Goal: Task Accomplishment & Management: Manage account settings

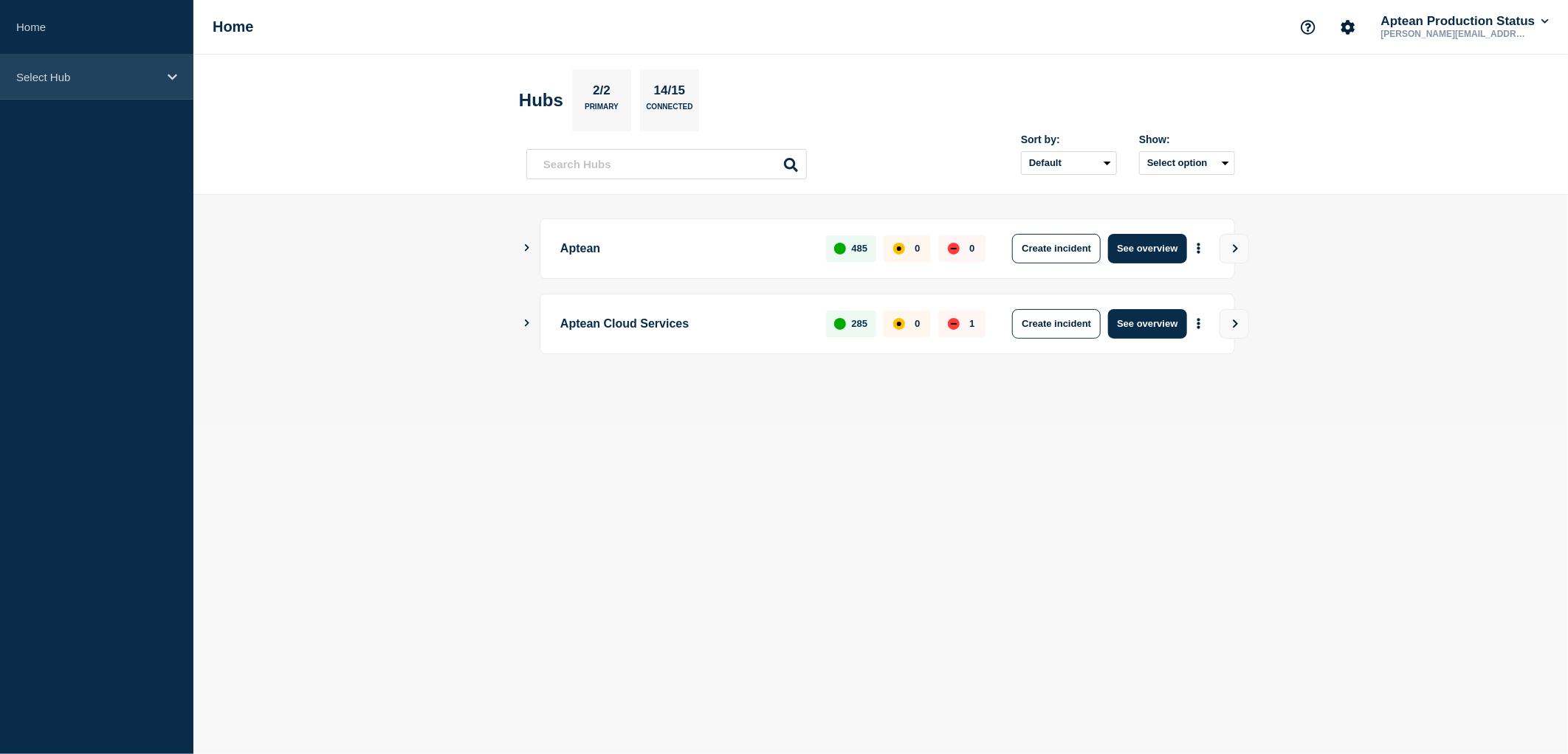
click at [124, 67] on div "Select Hub" at bounding box center [96, 77] width 193 height 45
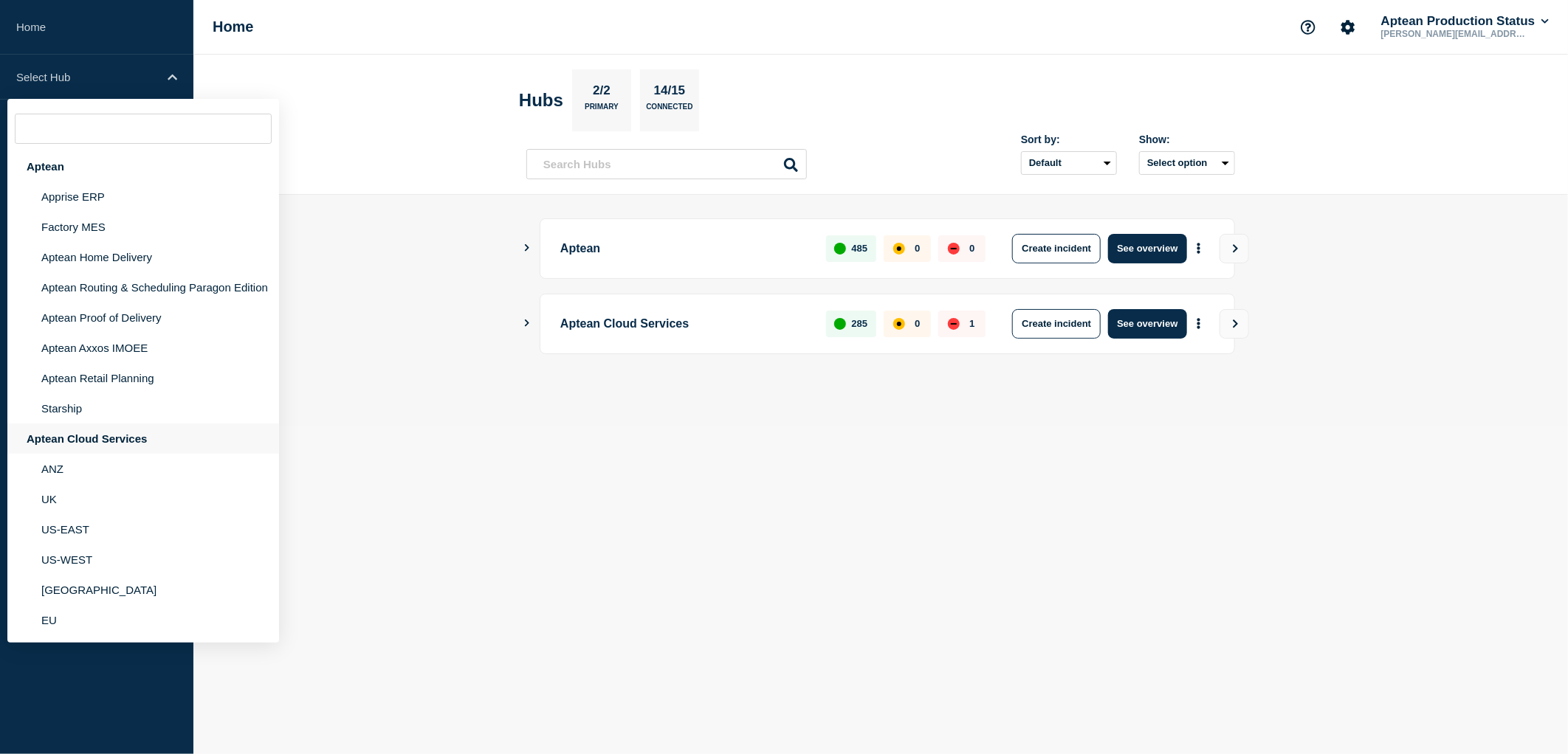
click at [116, 437] on div "Aptean Cloud Services" at bounding box center [143, 439] width 271 height 30
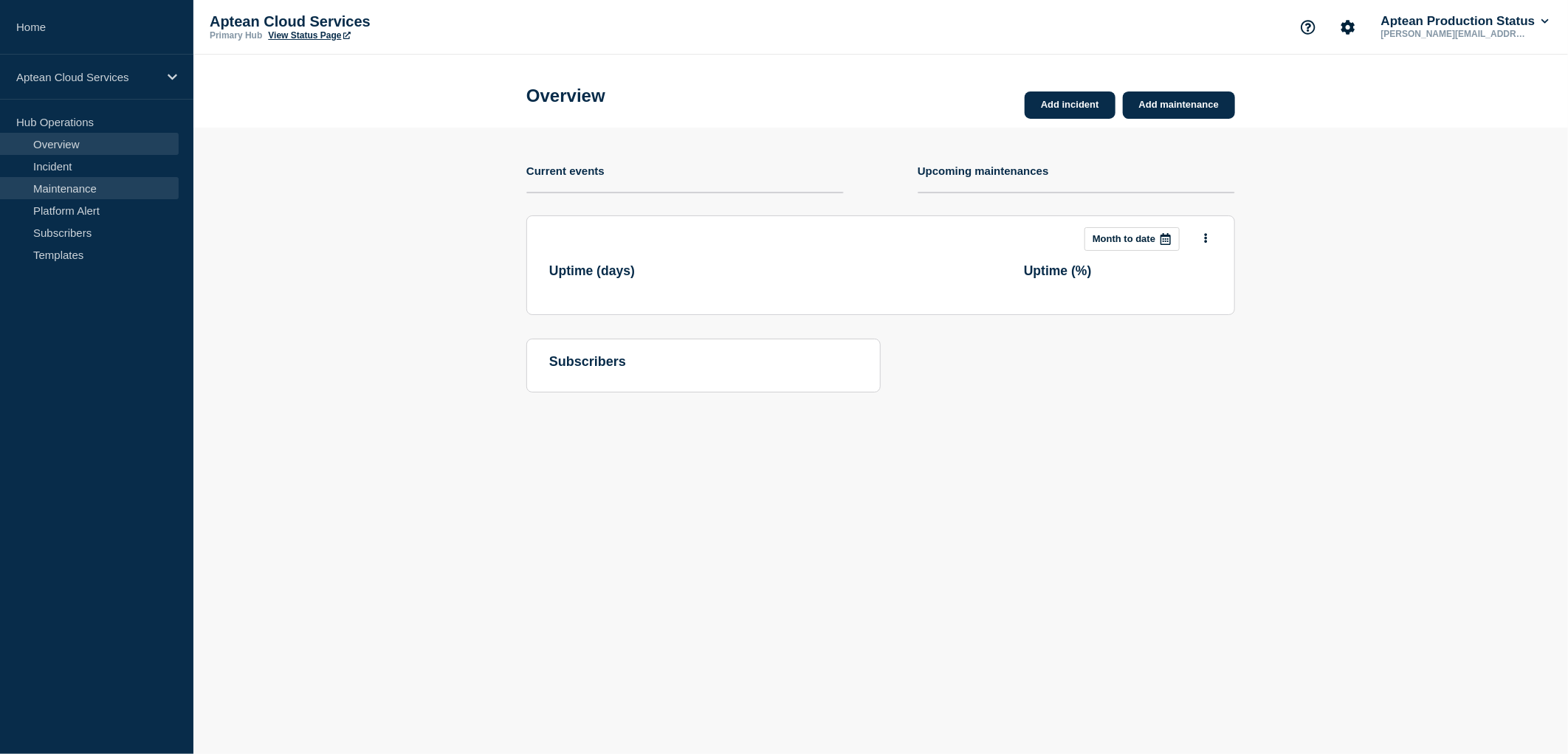
click at [78, 186] on link "Maintenance" at bounding box center [89, 188] width 179 height 22
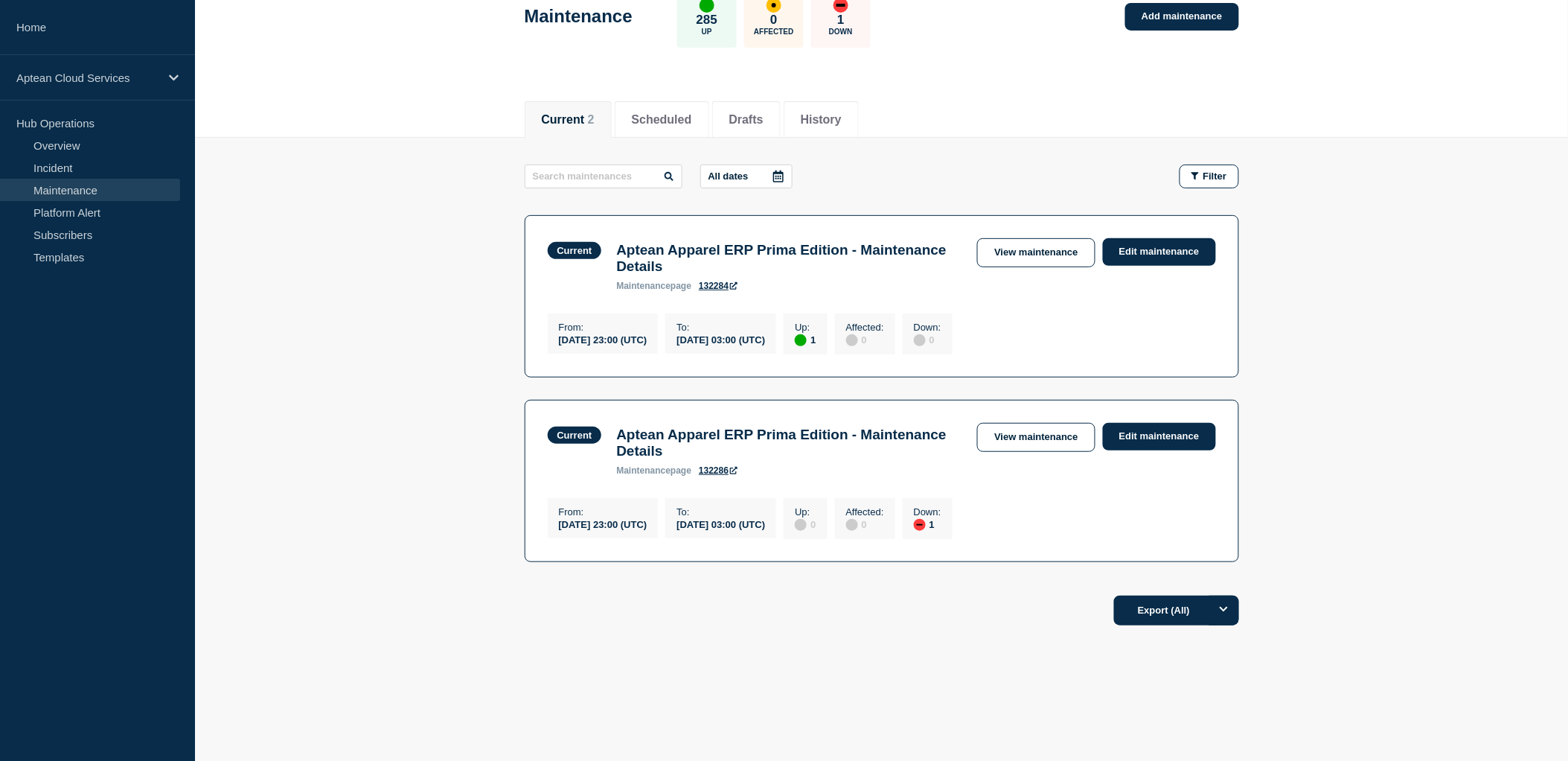
scroll to position [108, 0]
click at [773, 550] on section "Current Aptean Apparel ERP Prima Edition - Maintenance Details maintenance page…" at bounding box center [881, 481] width 714 height 163
drag, startPoint x: 551, startPoint y: 336, endPoint x: 831, endPoint y: 348, distance: 280.3
click at [831, 348] on section "Current Aptean Apparel ERP Prima Edition - Maintenance Details maintenance page…" at bounding box center [881, 296] width 714 height 163
click at [719, 643] on footer "Export (All)" at bounding box center [881, 617] width 1373 height 65
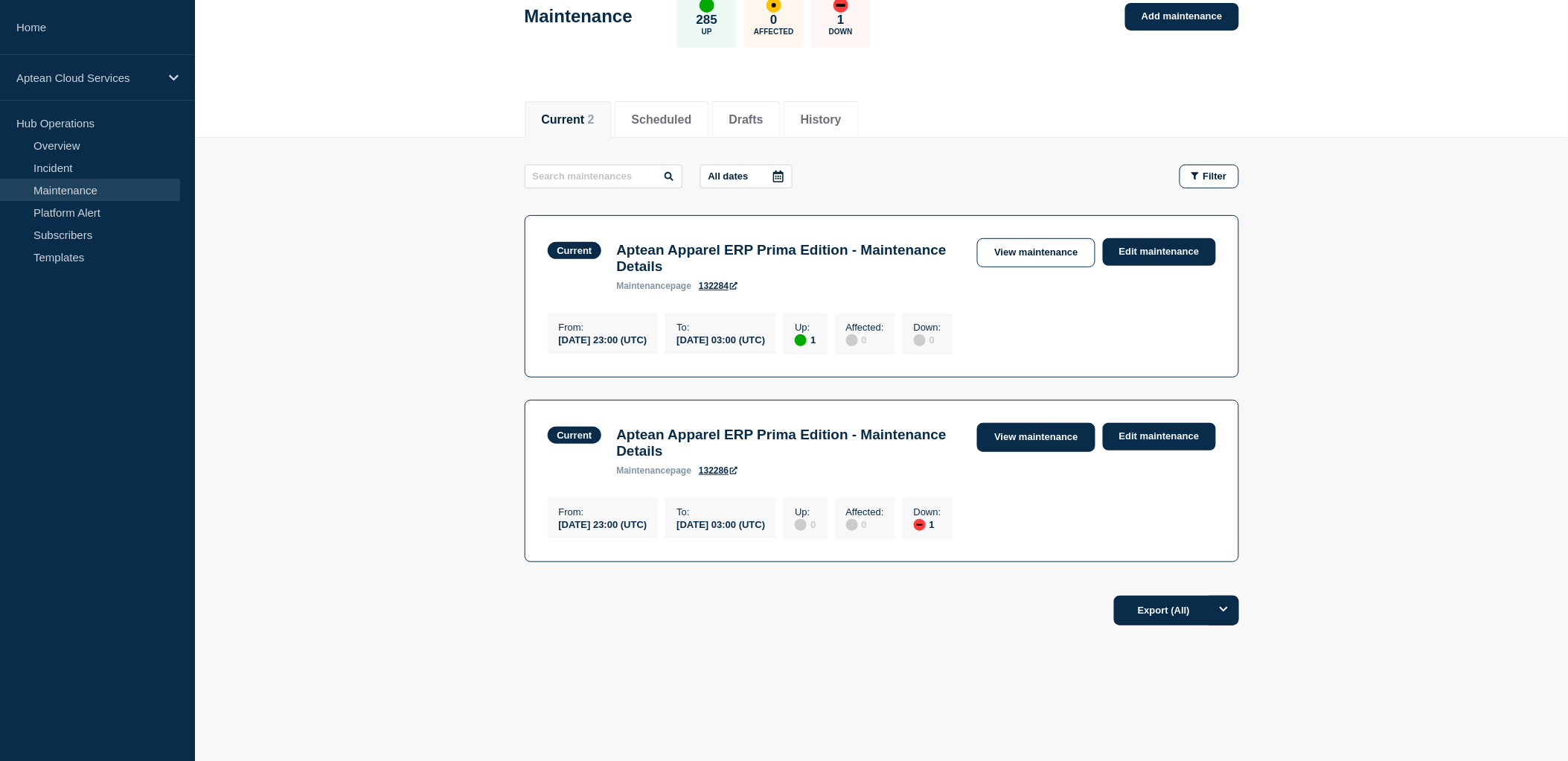
click at [1077, 437] on link "View maintenance" at bounding box center [1036, 437] width 117 height 29
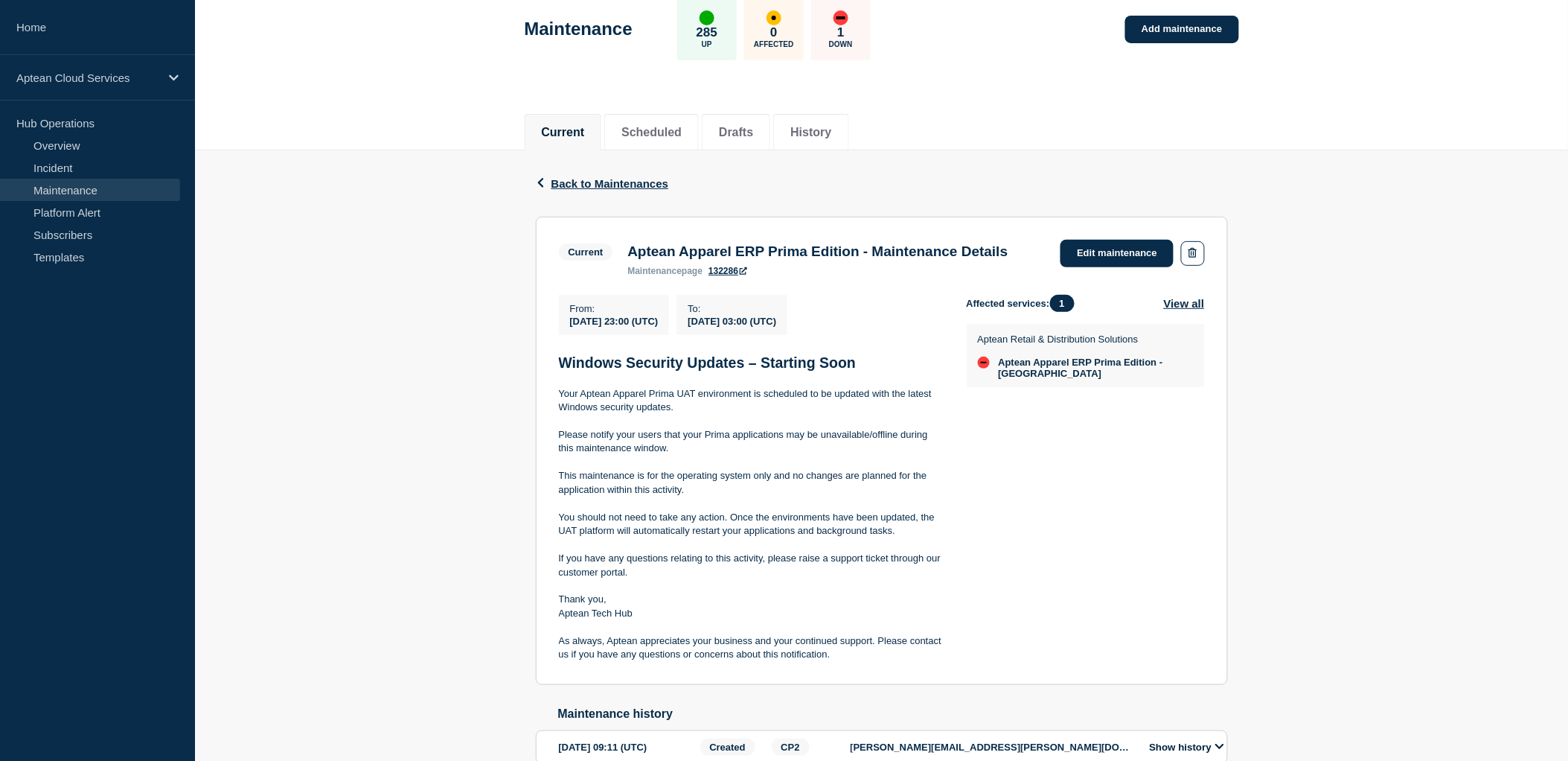
scroll to position [181, 0]
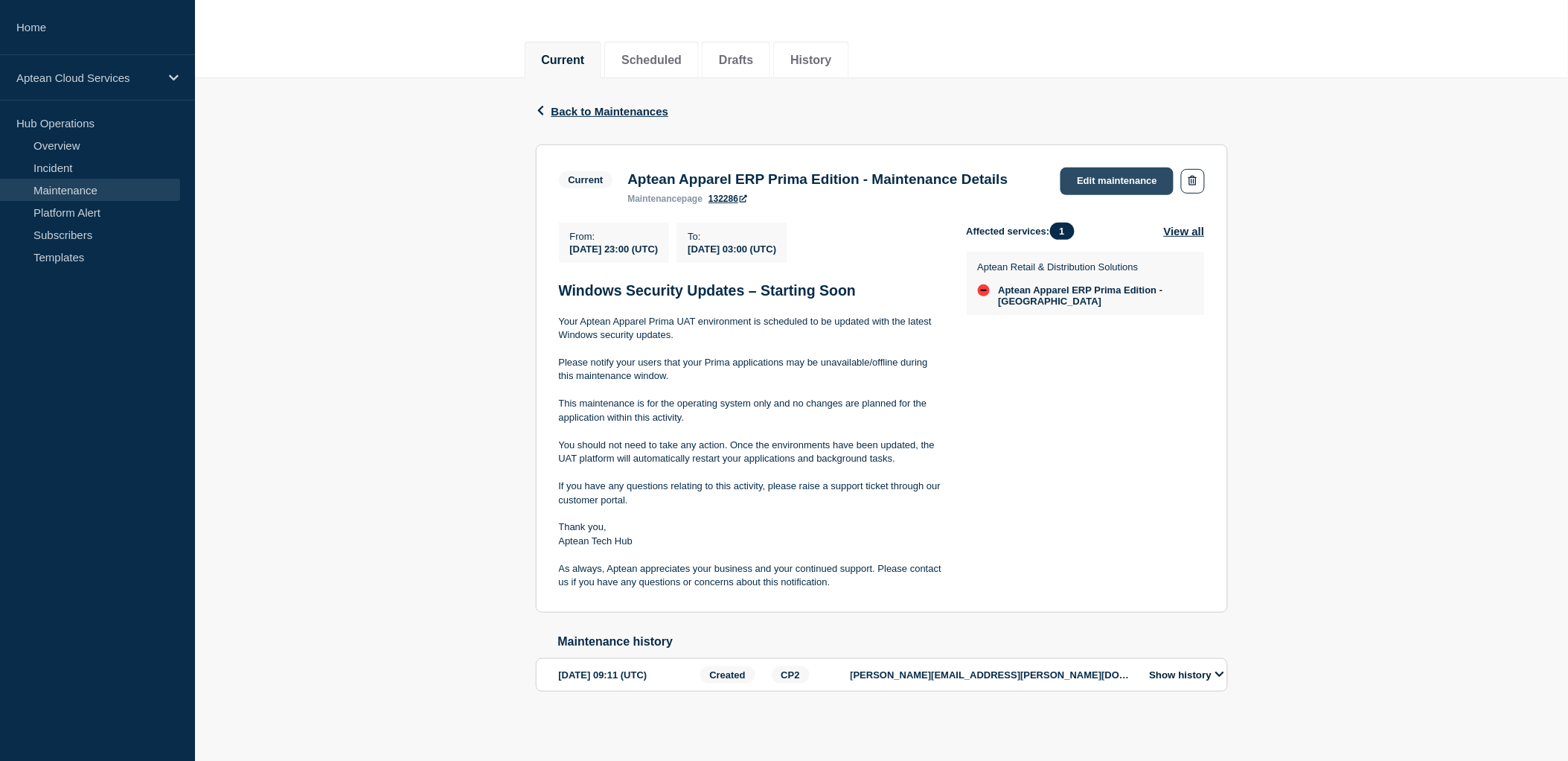
click at [1117, 168] on link "Edit maintenance" at bounding box center [1117, 181] width 113 height 28
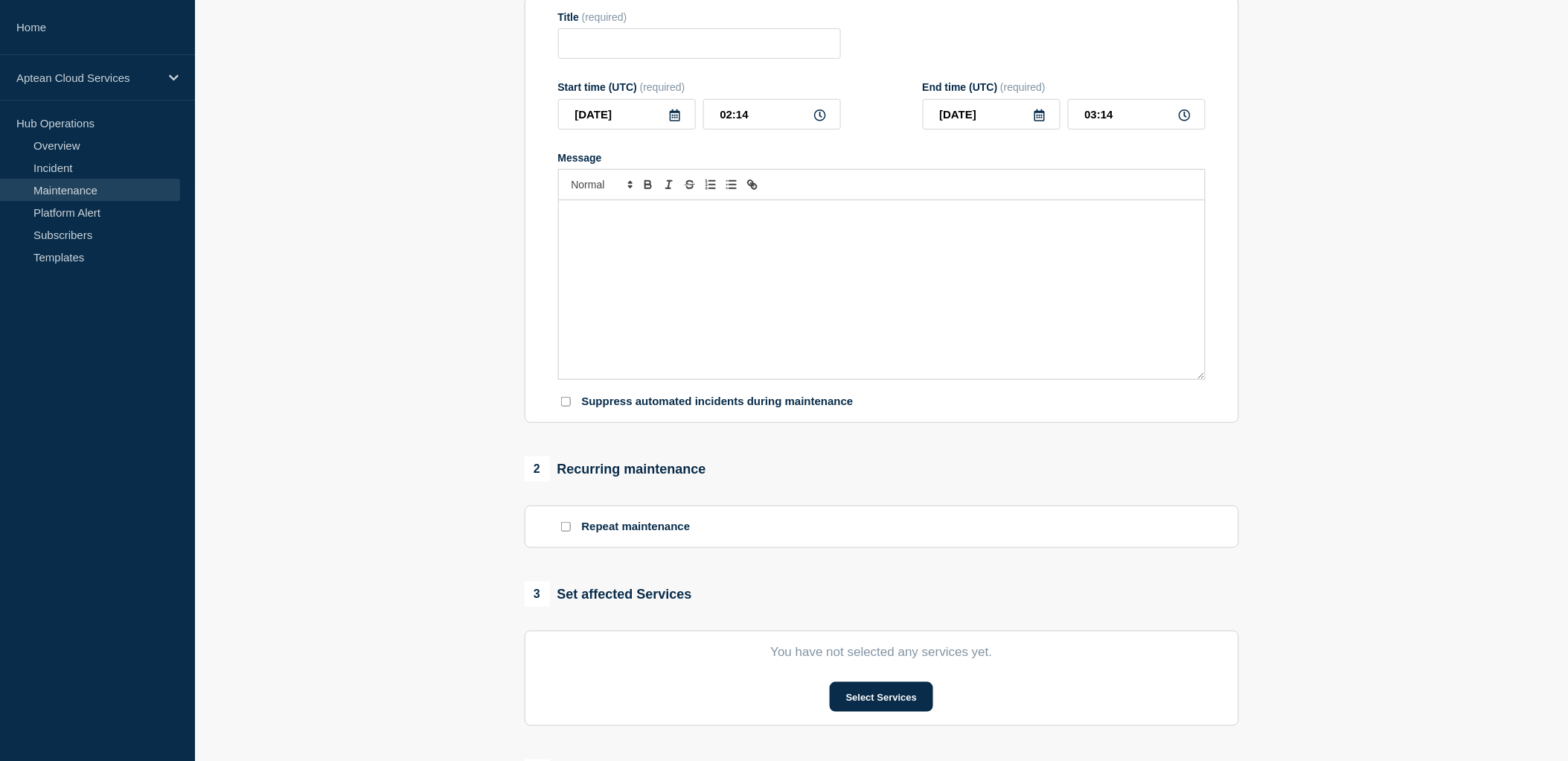
type input "Aptean Apparel ERP Prima Edition - Maintenance Details"
type input "2025-08-12"
type input "23:00"
type input "03:00"
checkbox input "false"
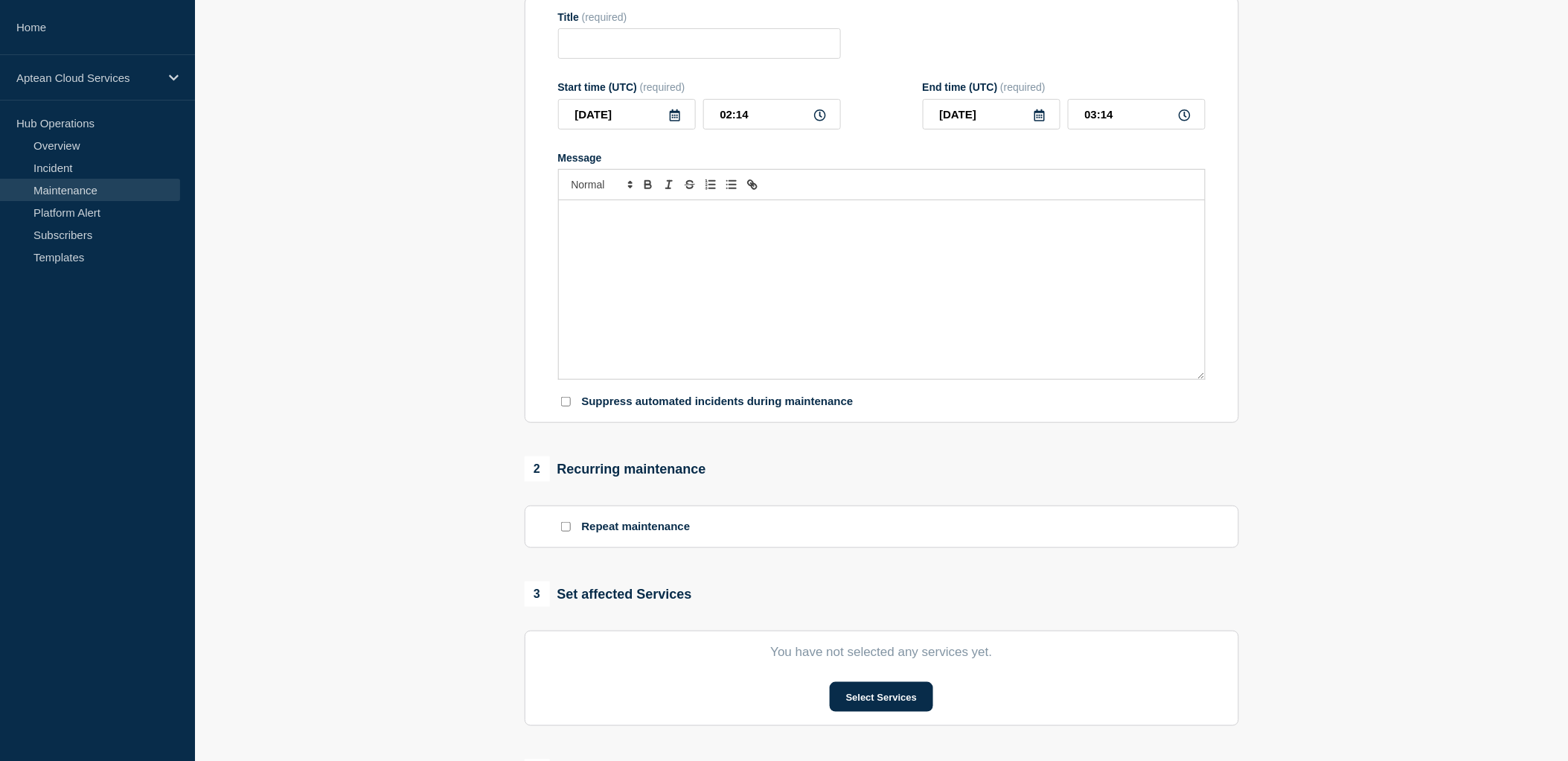
checkbox input "true"
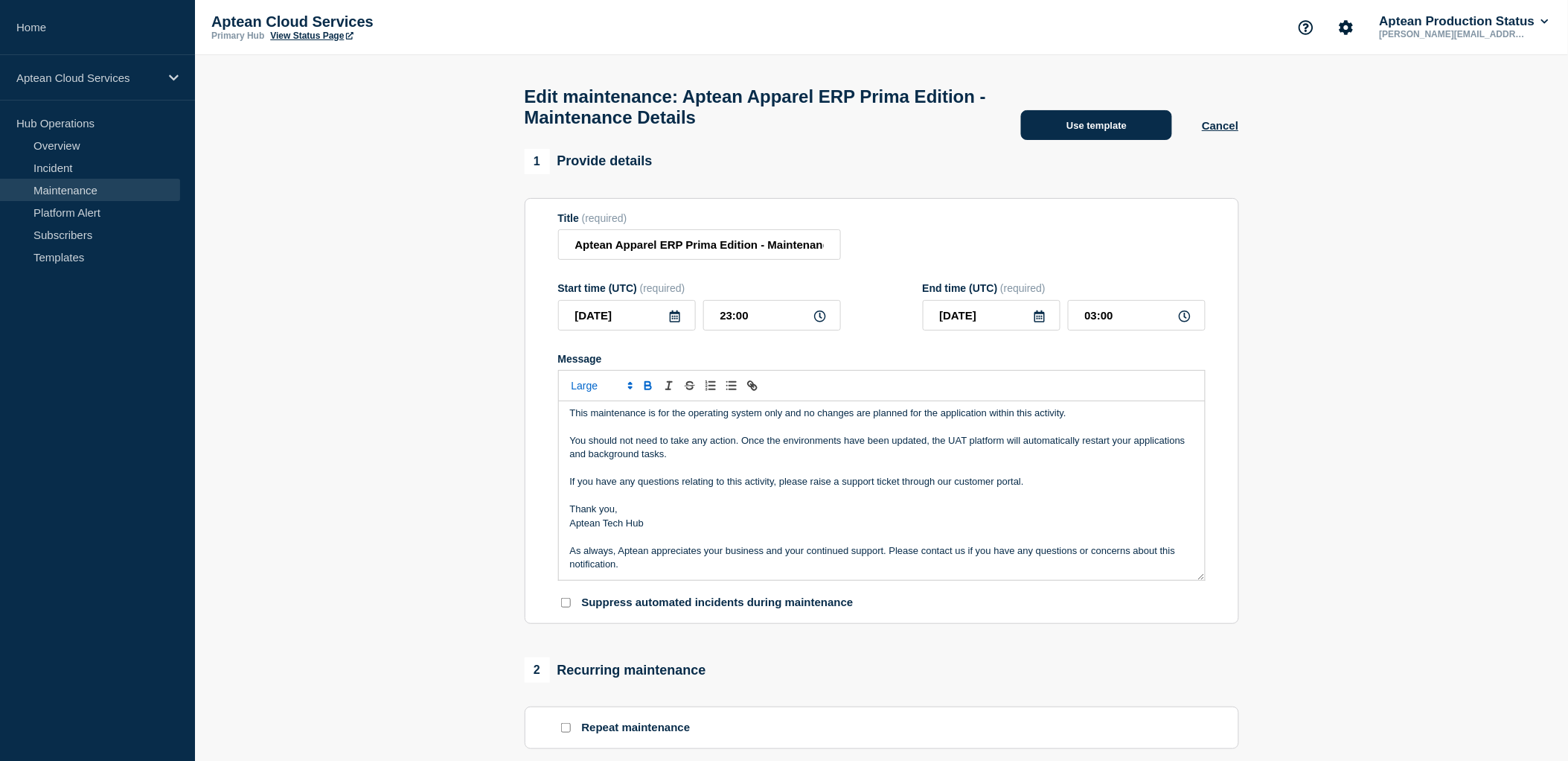
click at [1053, 133] on button "Use template" at bounding box center [1096, 125] width 151 height 30
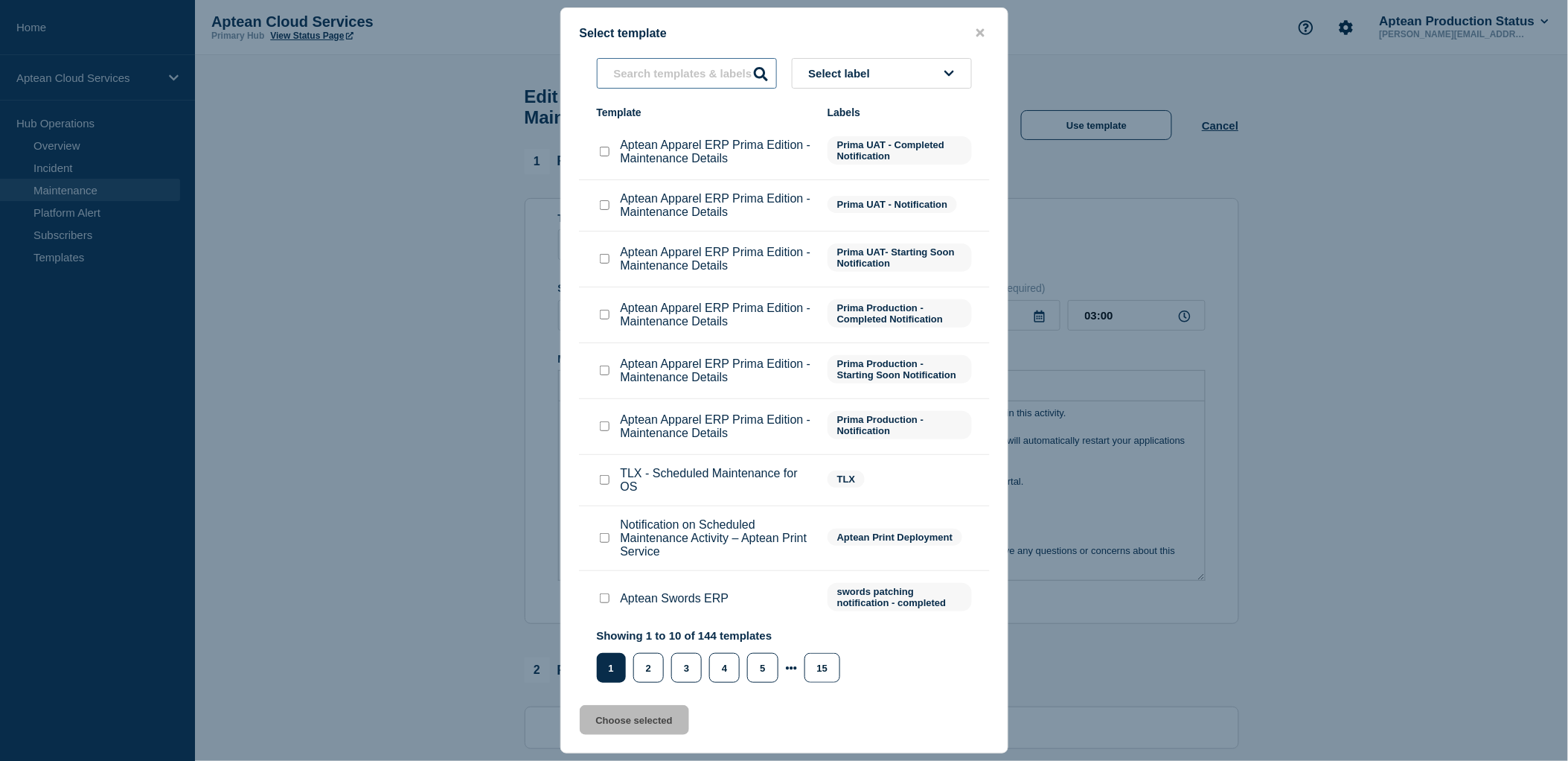
click at [735, 77] on input "text" at bounding box center [687, 74] width 180 height 31
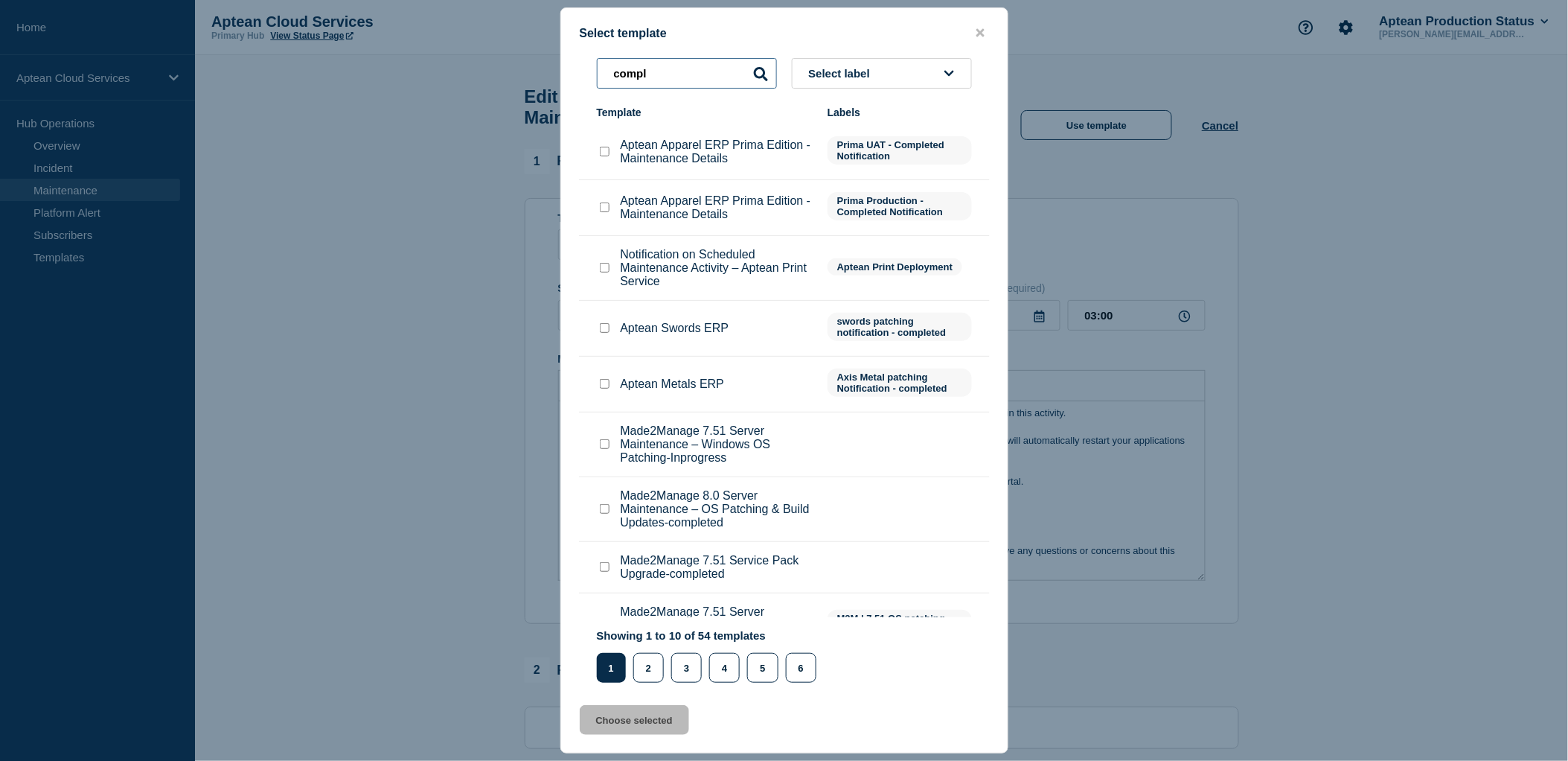
type input "compl"
click at [603, 149] on input "Aptean Apparel ERP Prima Edition - Maintenance Details checkbox" at bounding box center [604, 151] width 10 height 10
checkbox input "true"
click at [634, 734] on button "Choose selected" at bounding box center [634, 720] width 109 height 30
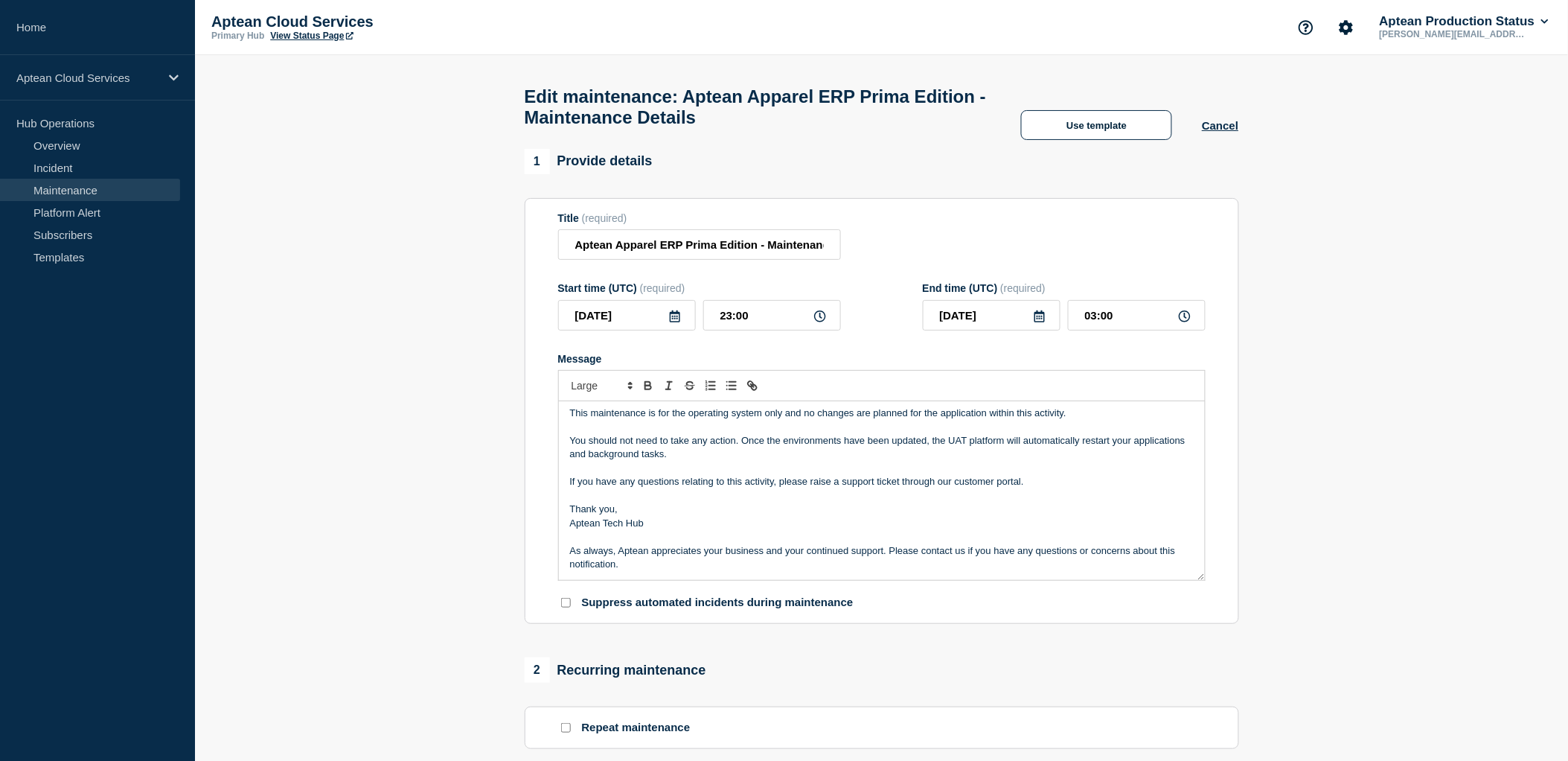
checkbox input "true"
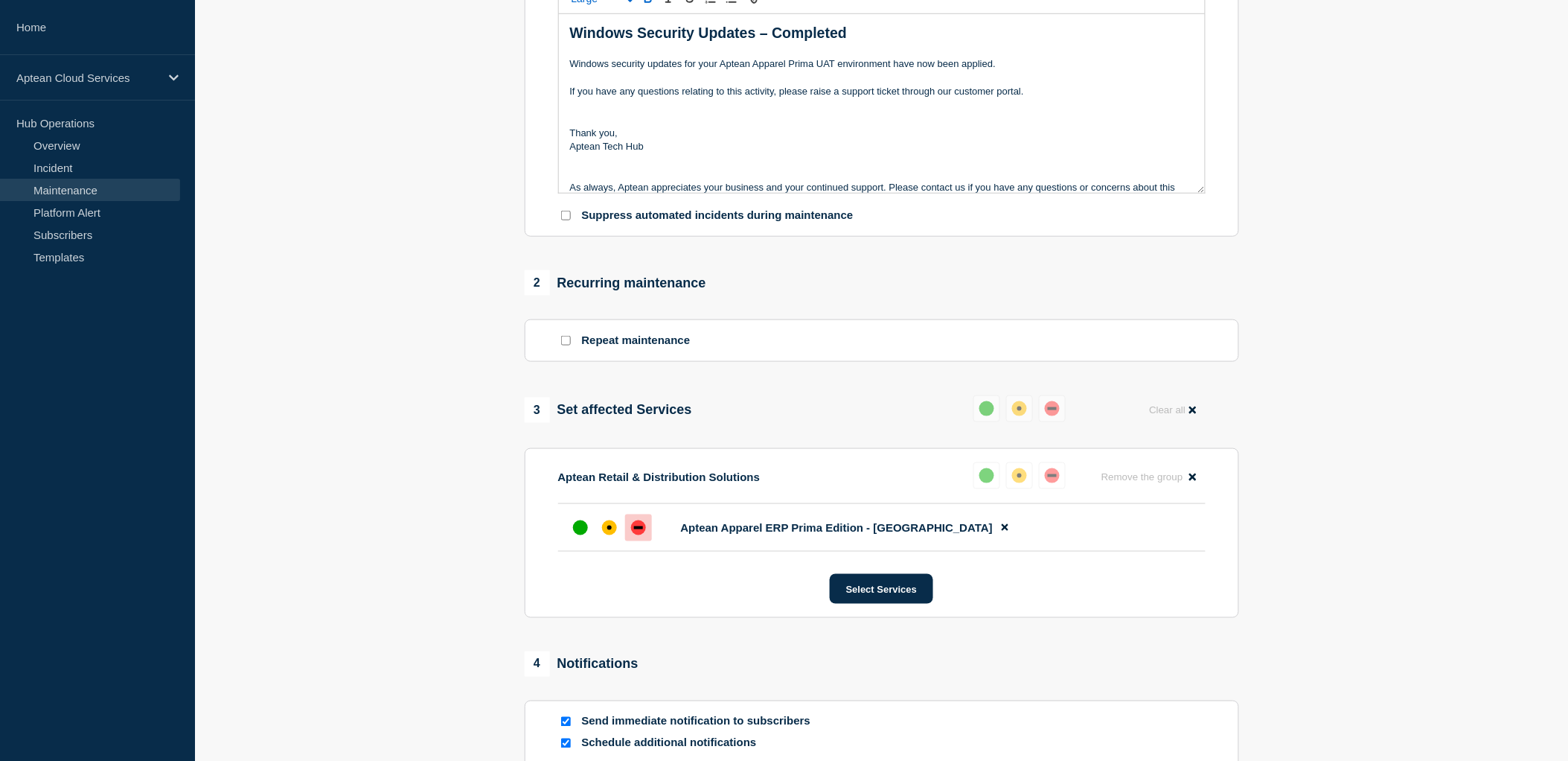
scroll to position [413, 0]
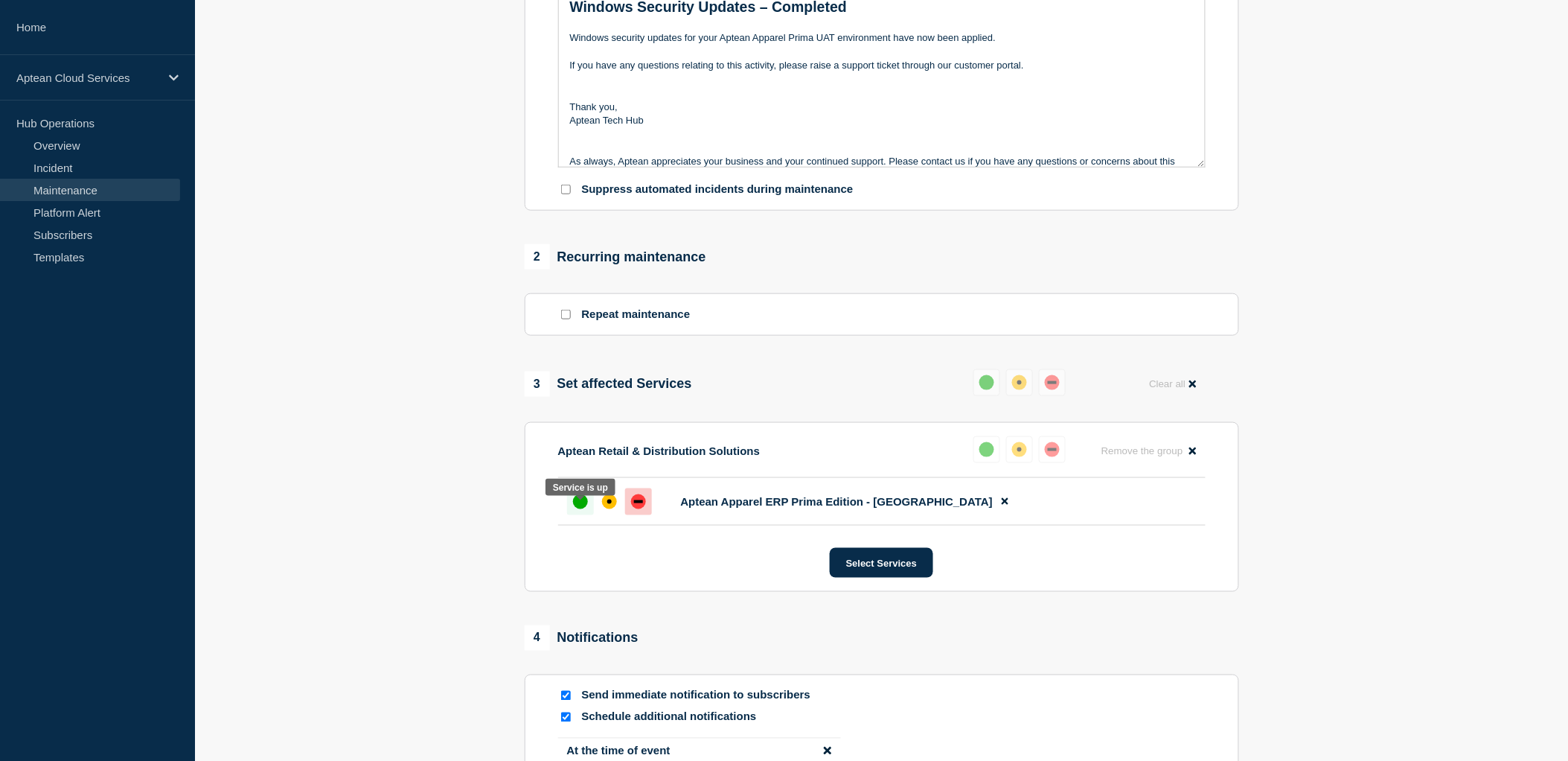
click at [582, 508] on div "up" at bounding box center [580, 502] width 15 height 15
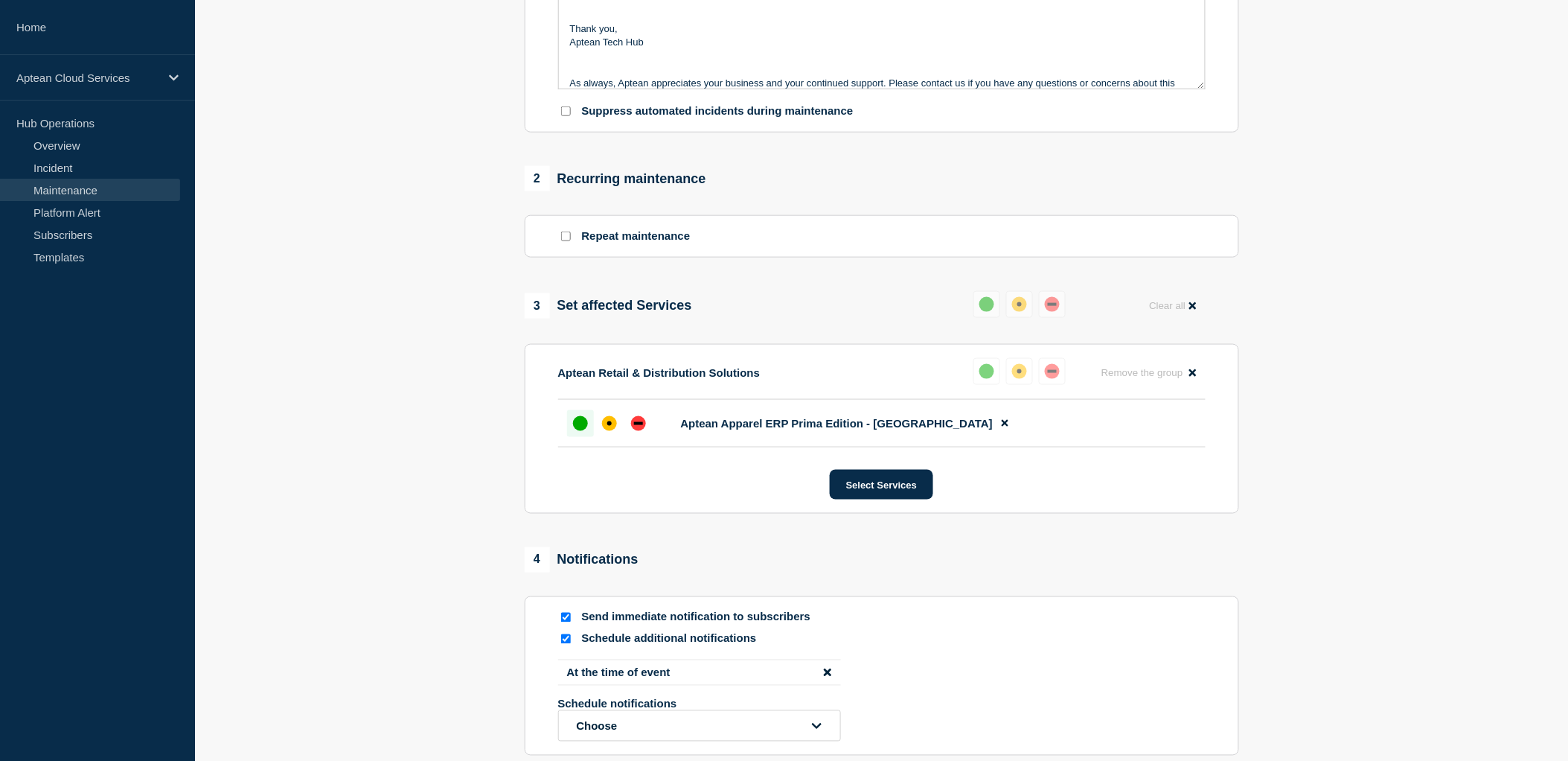
scroll to position [657, 0]
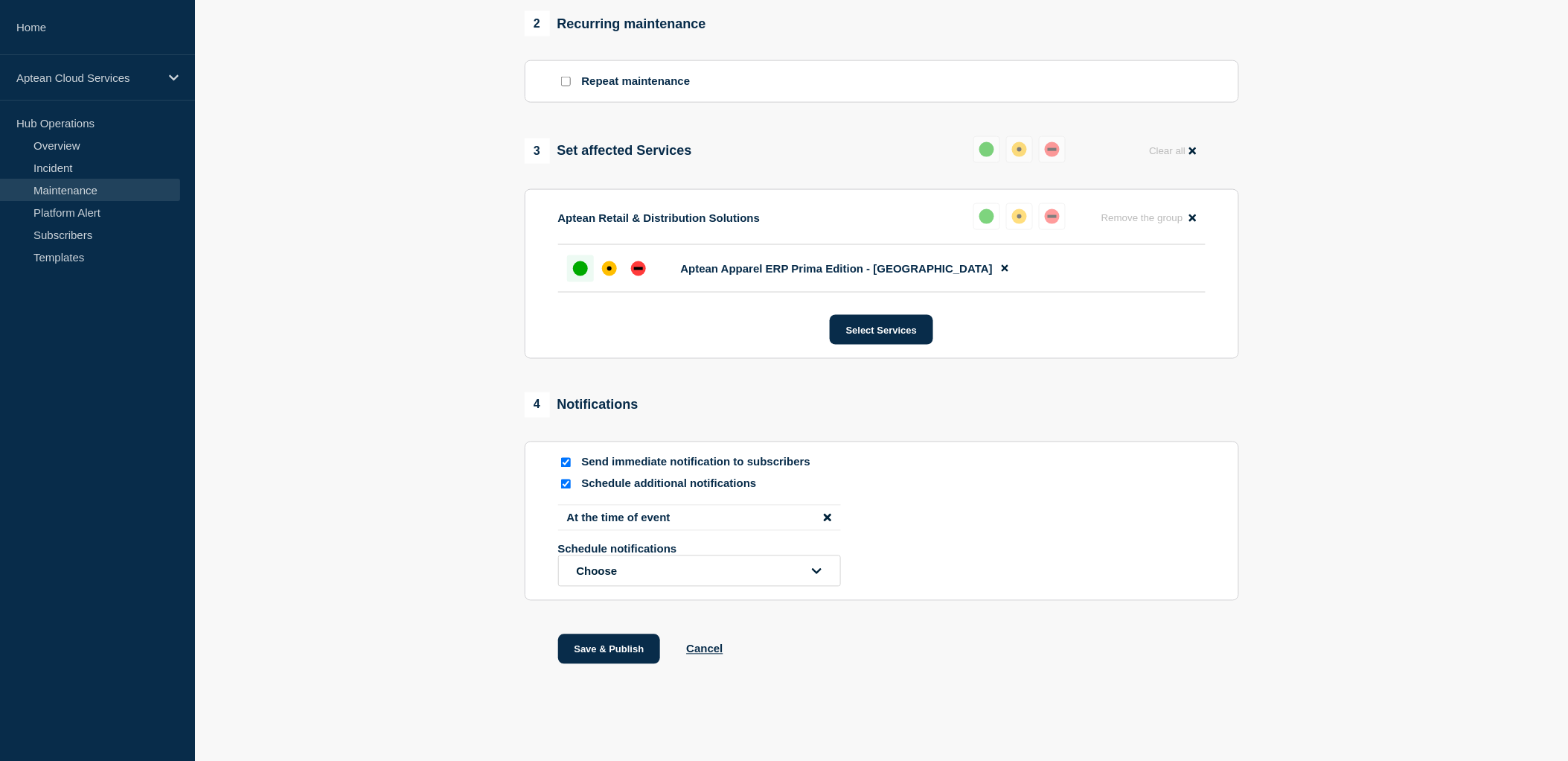
click at [566, 484] on input "Schedule additional notifications" at bounding box center [566, 484] width 10 height 10
checkbox input "false"
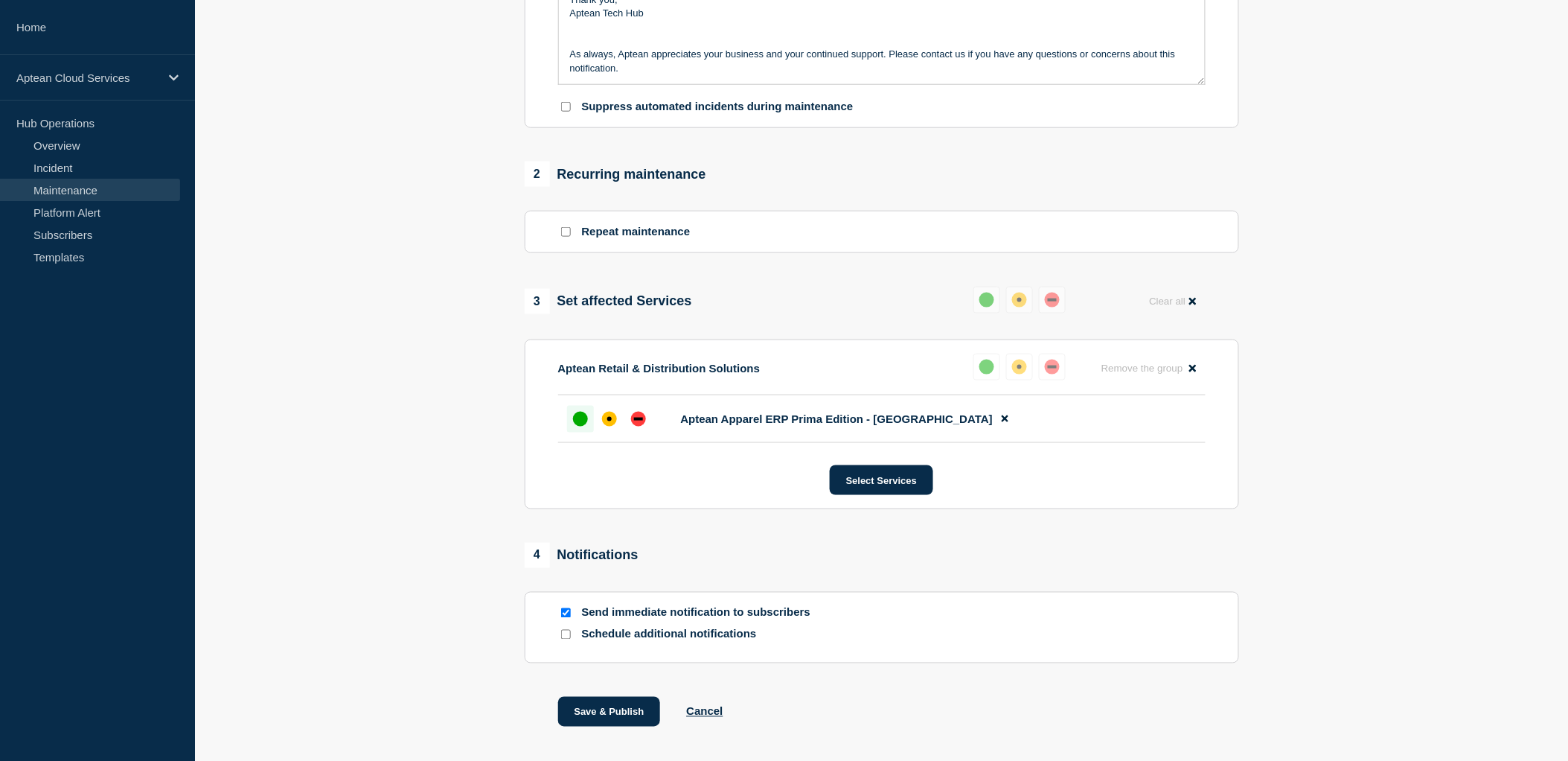
scroll to position [569, 0]
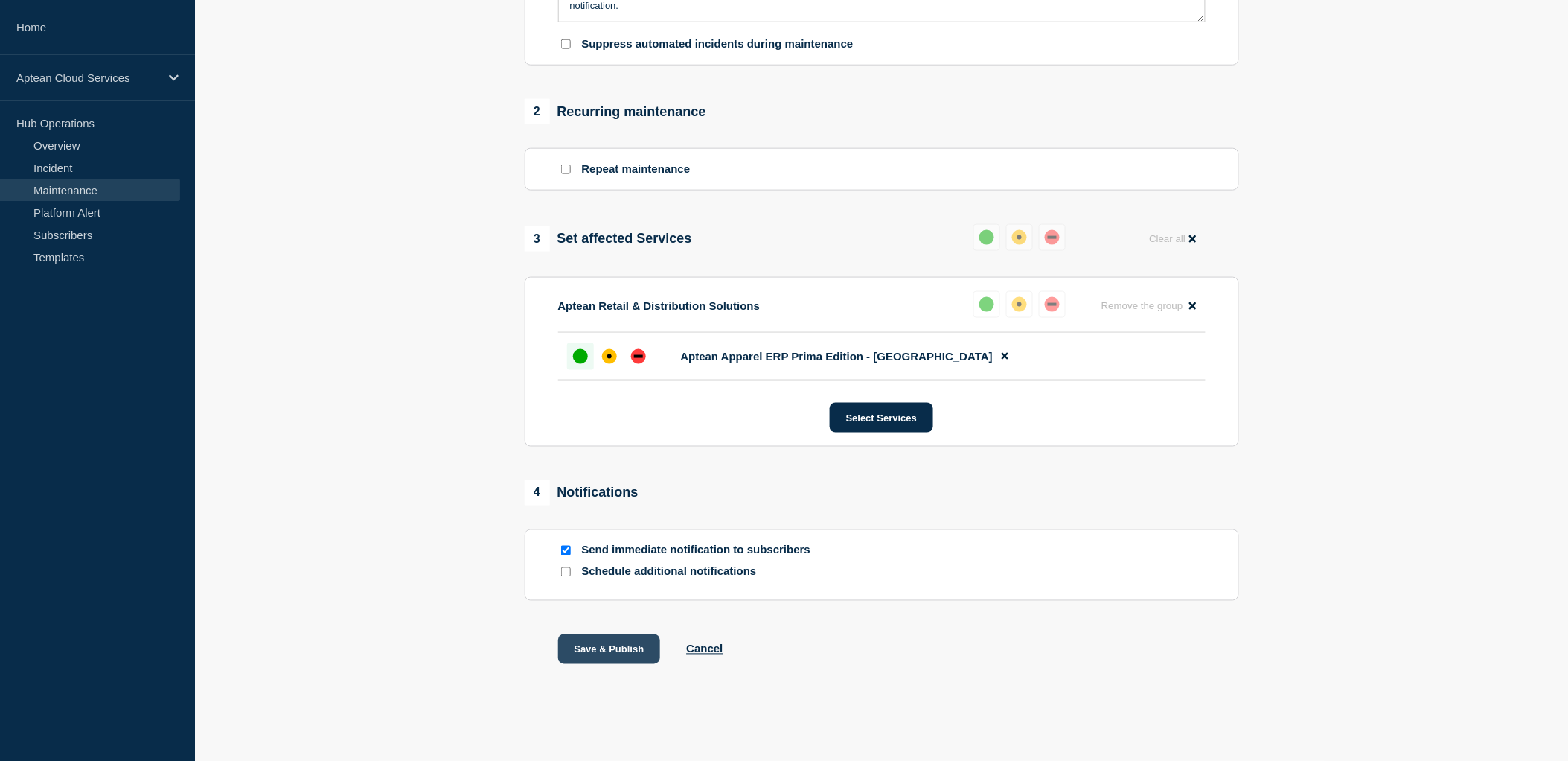
click at [621, 653] on button "Save & Publish" at bounding box center [609, 649] width 103 height 30
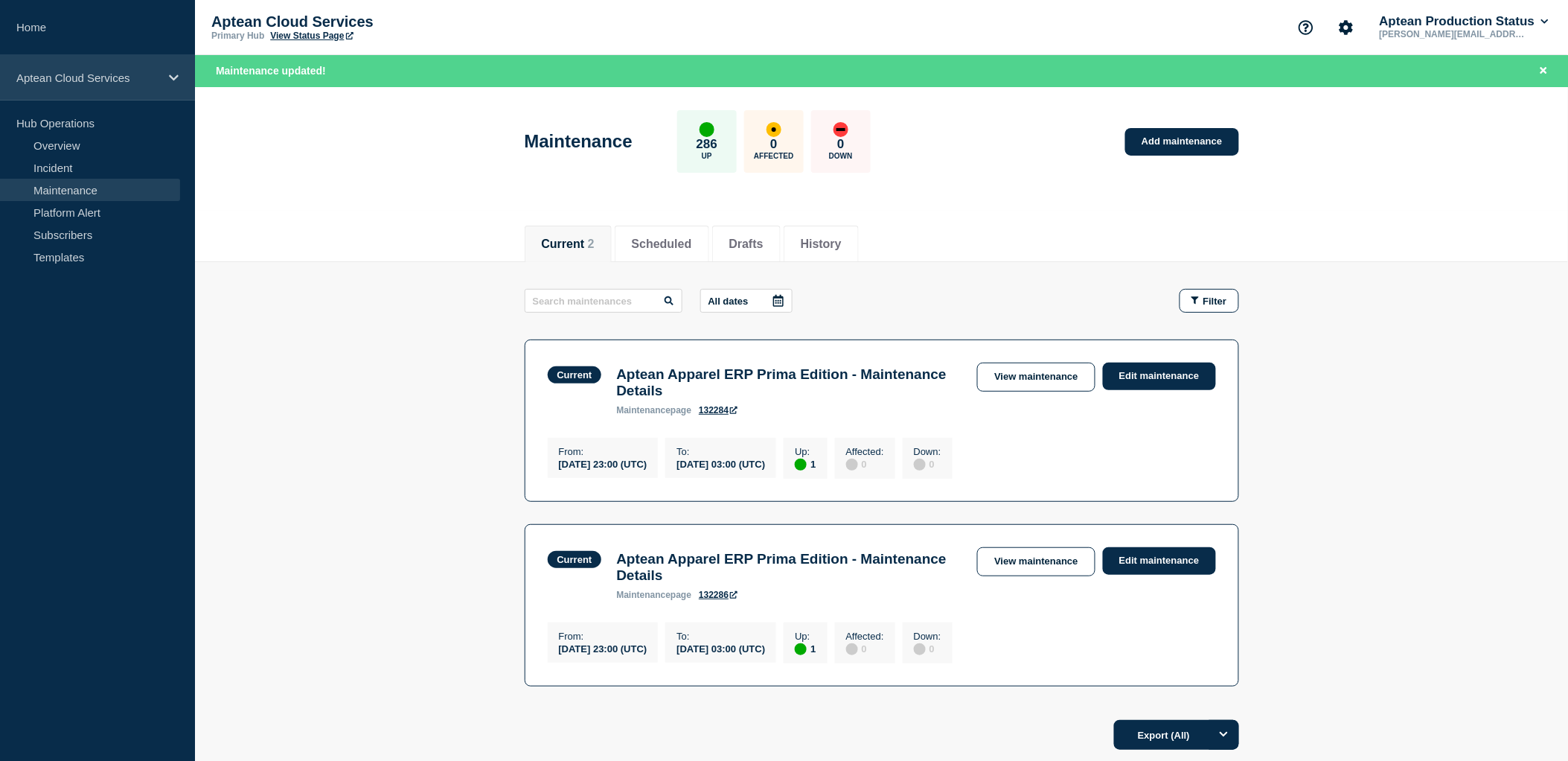
click at [83, 77] on p "Aptean Cloud Services" at bounding box center [87, 78] width 143 height 13
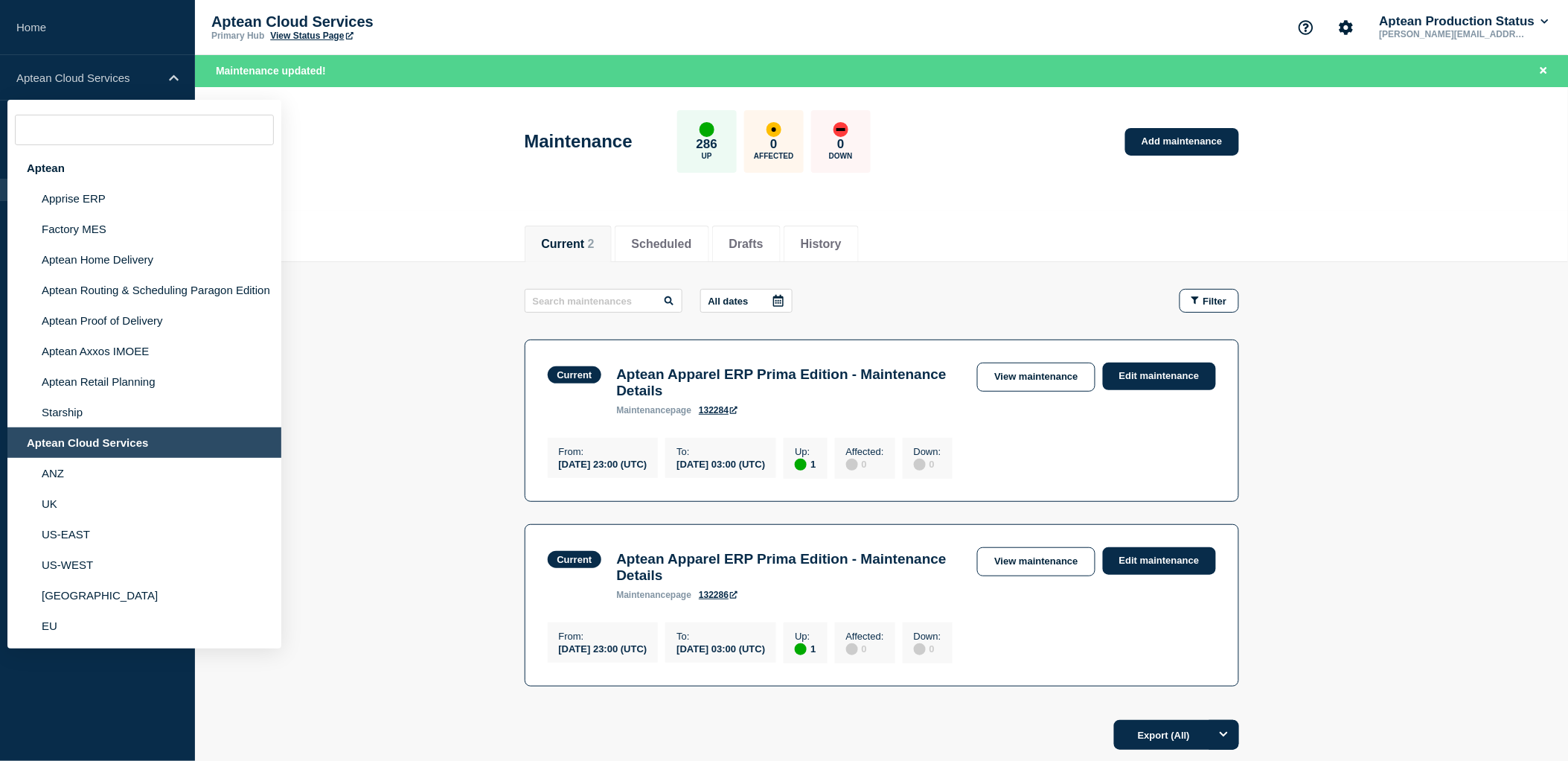
click at [438, 422] on main "All dates Filter Current 1 Up Aptean Apparel ERP Prima Edition - Maintenance De…" at bounding box center [881, 486] width 1373 height 447
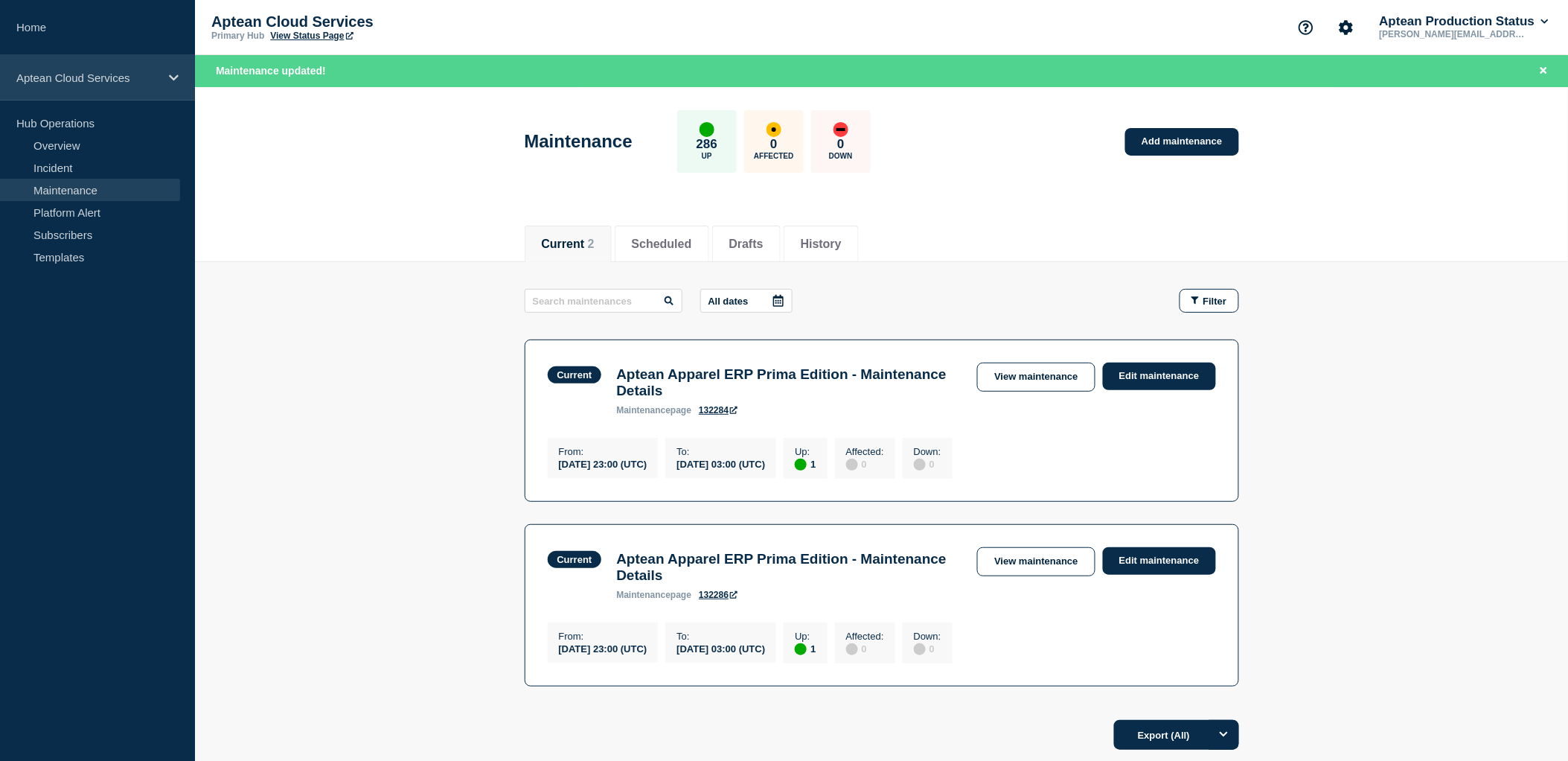
click at [164, 88] on div "Aptean Cloud Services" at bounding box center [97, 78] width 195 height 45
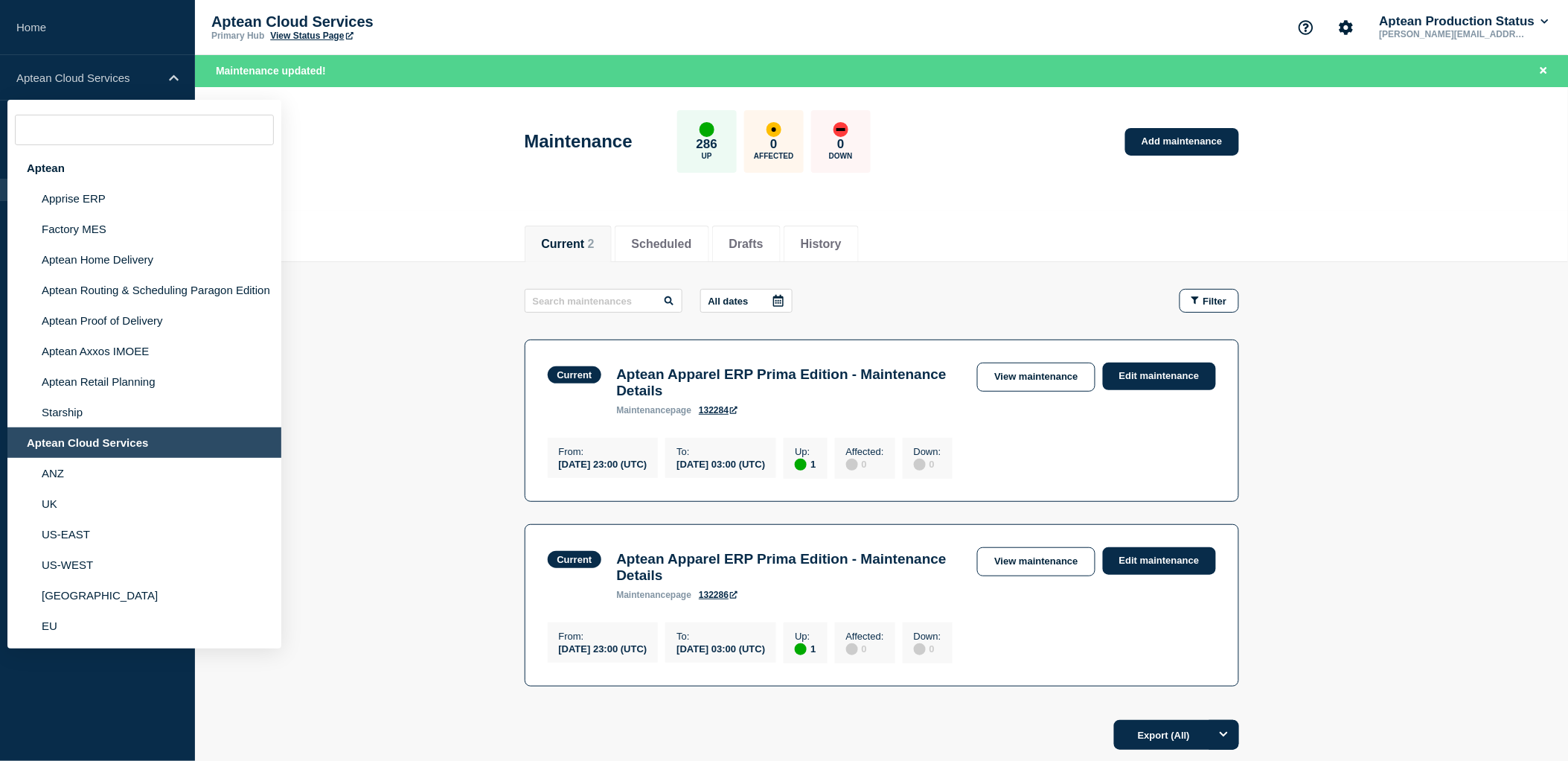
click at [324, 441] on main "All dates Filter Current 1 Up Aptean Apparel ERP Prima Edition - Maintenance De…" at bounding box center [881, 486] width 1373 height 447
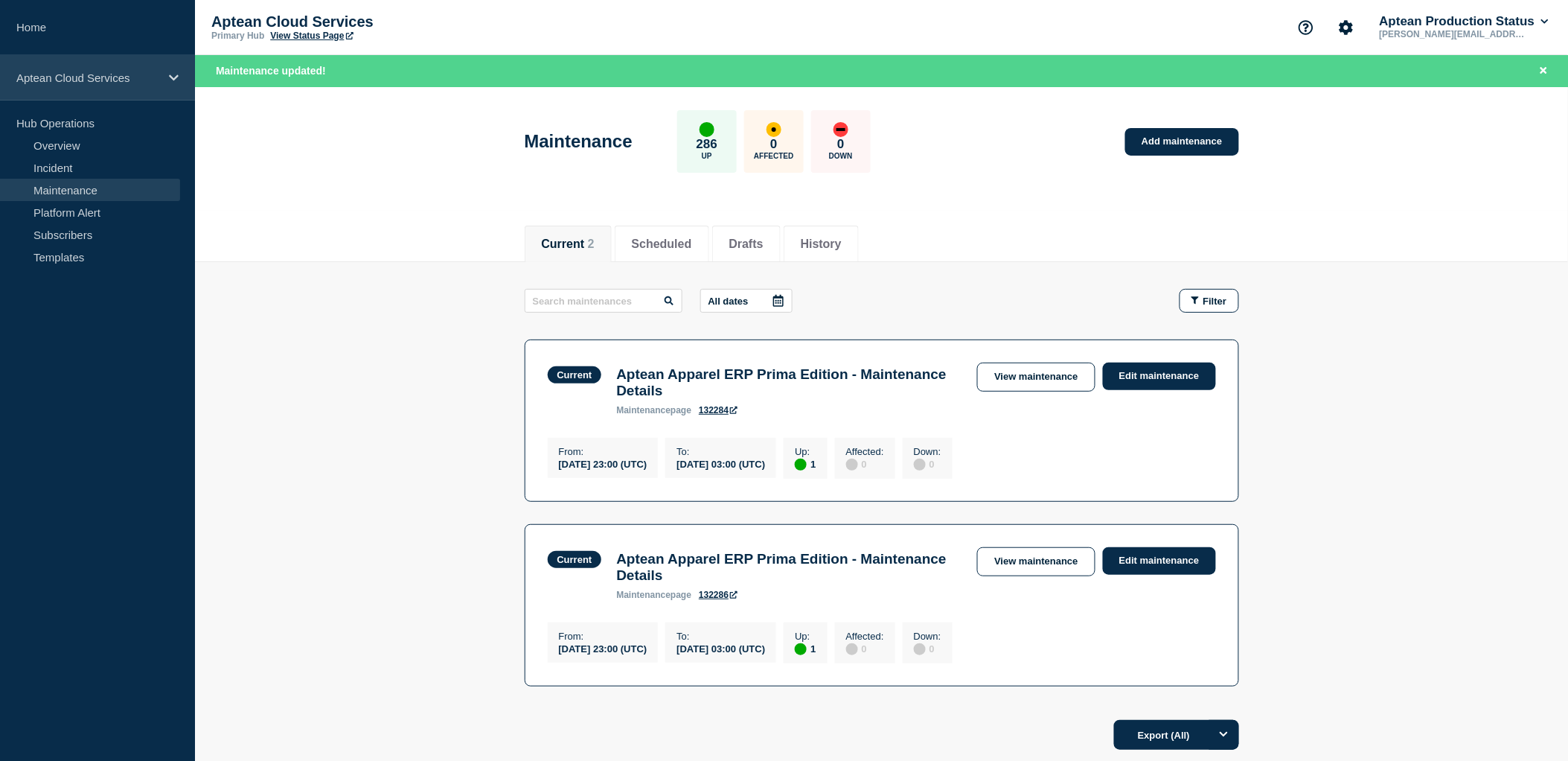
click at [167, 61] on div "Aptean Cloud Services" at bounding box center [97, 78] width 195 height 45
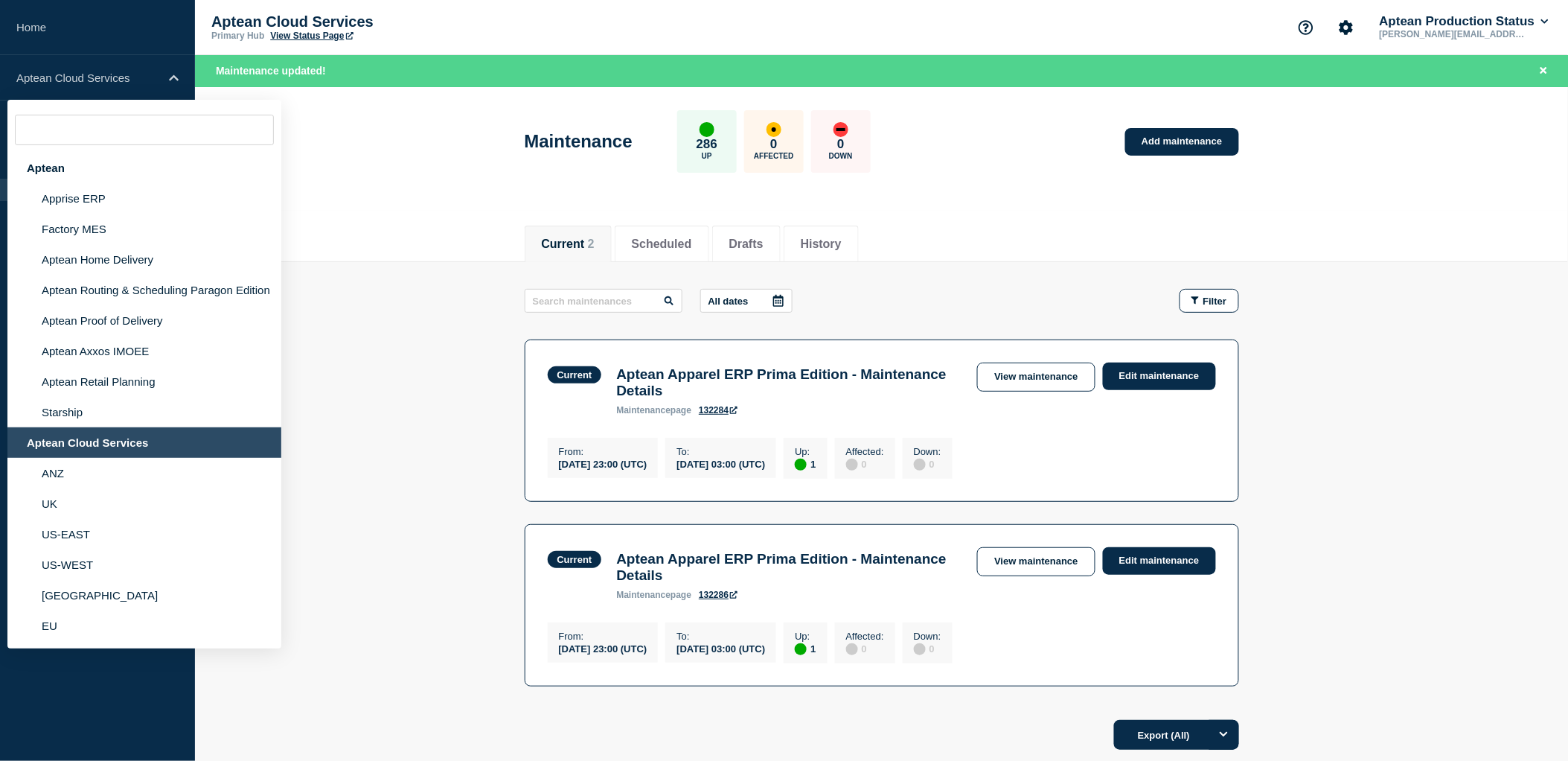
click at [371, 458] on main "All dates Filter Current 1 Up Aptean Apparel ERP Prima Edition - Maintenance De…" at bounding box center [881, 486] width 1373 height 447
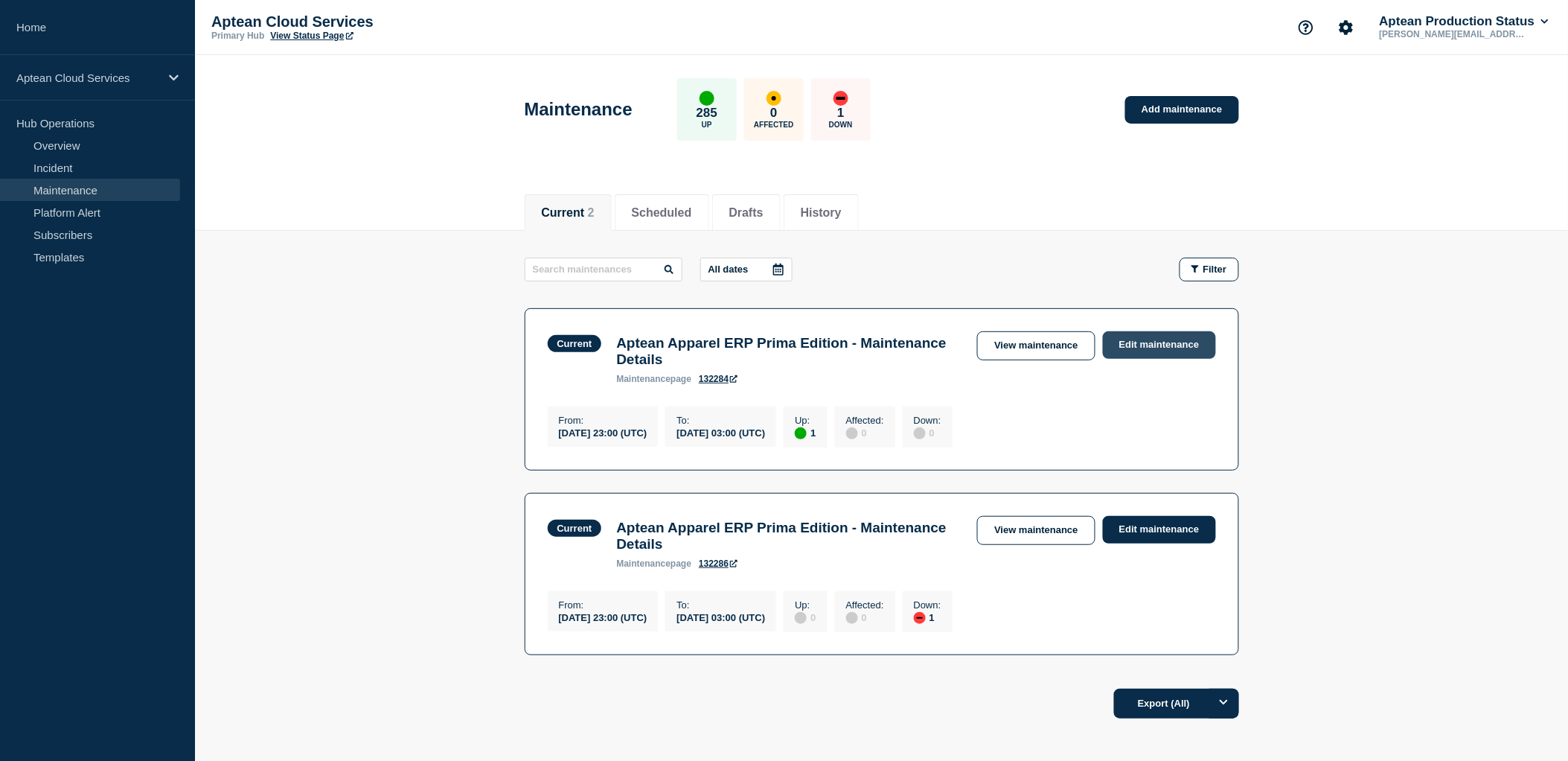
click at [1142, 346] on link "Edit maintenance" at bounding box center [1159, 345] width 113 height 28
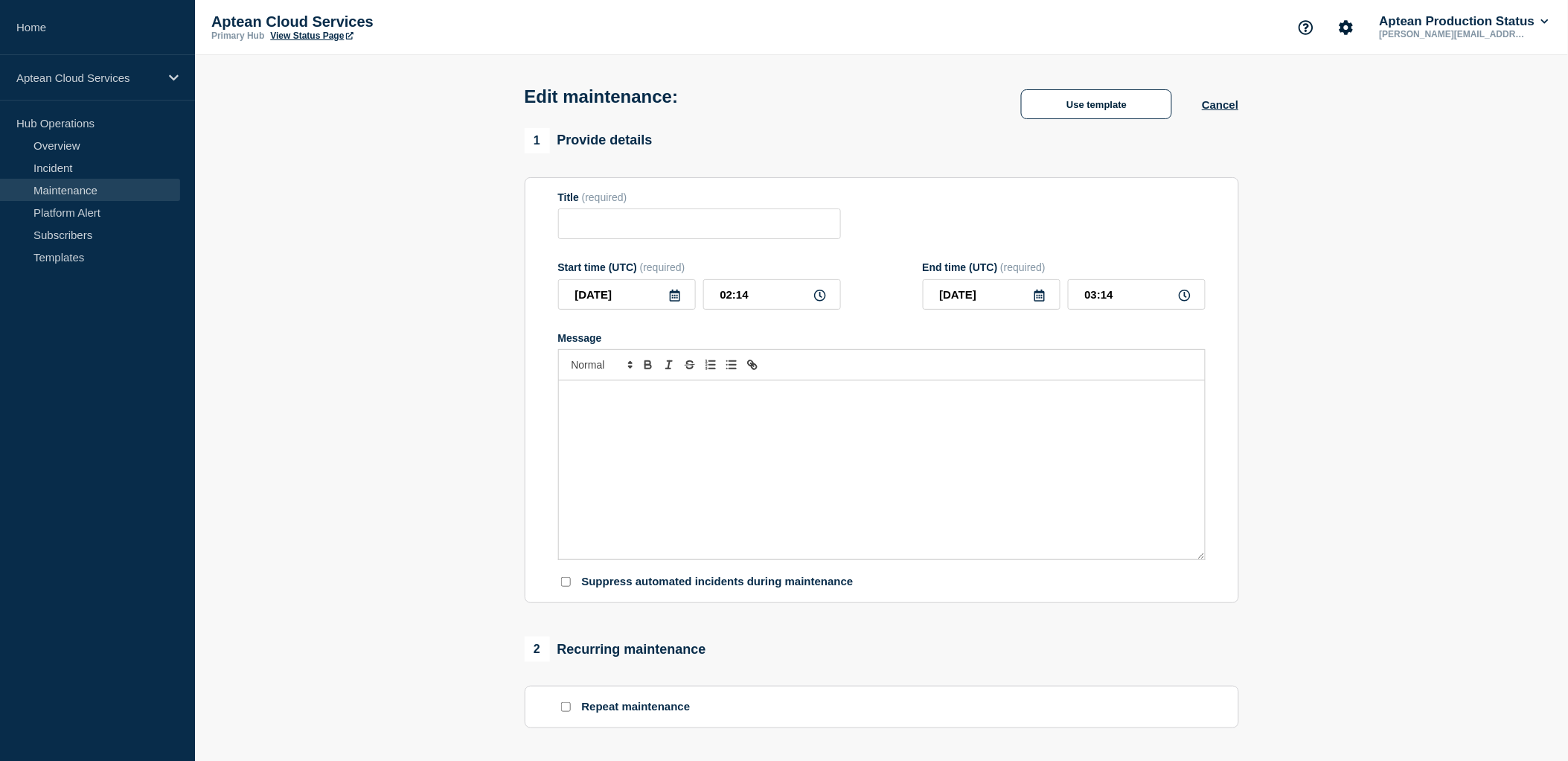
type input "Aptean Apparel ERP Prima Edition - Maintenance Details"
type input "[DATE]"
type input "23:00"
type input "03:00"
checkbox input "true"
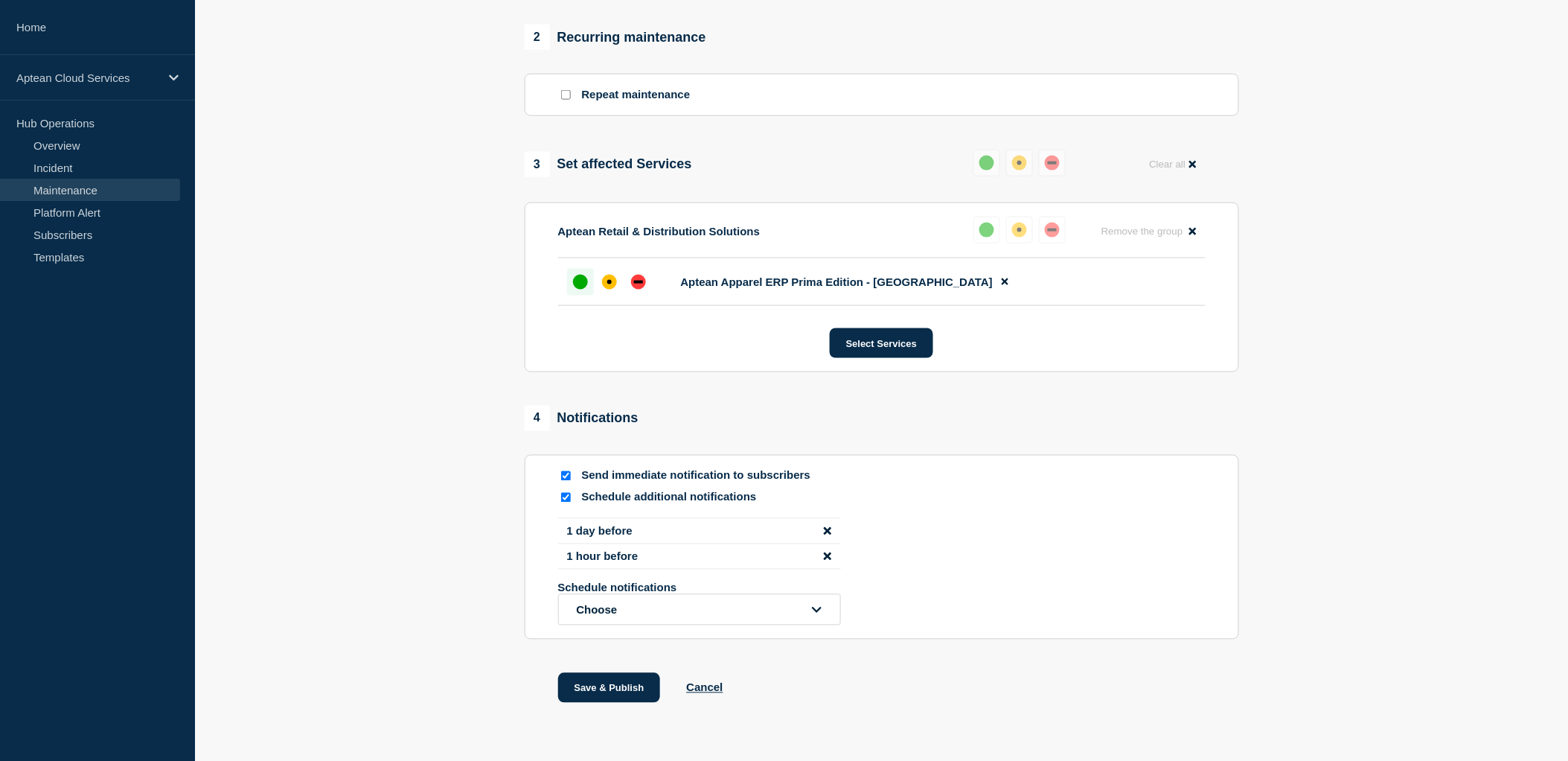
scroll to position [661, 0]
